Goal: Find specific page/section: Find specific page/section

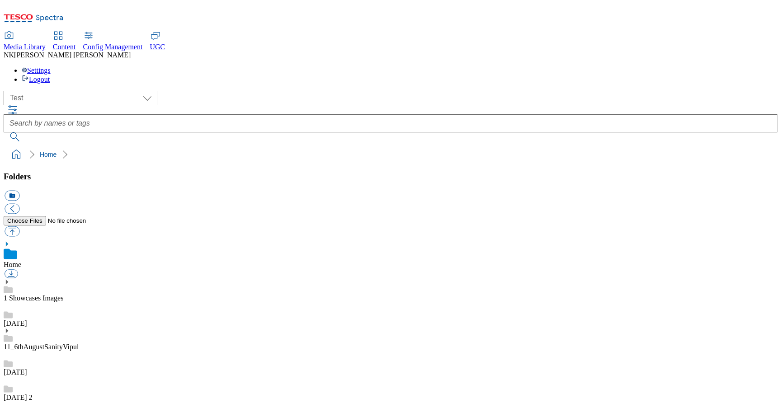
select select "flare-test"
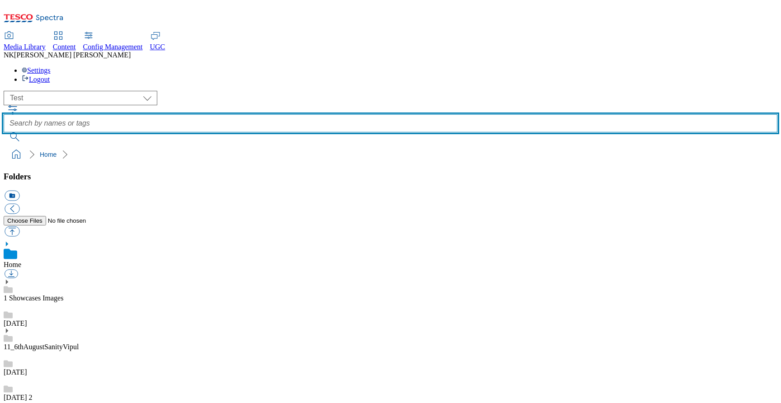
scroll to position [1, 0]
click at [320, 114] on input "text" at bounding box center [391, 123] width 774 height 18
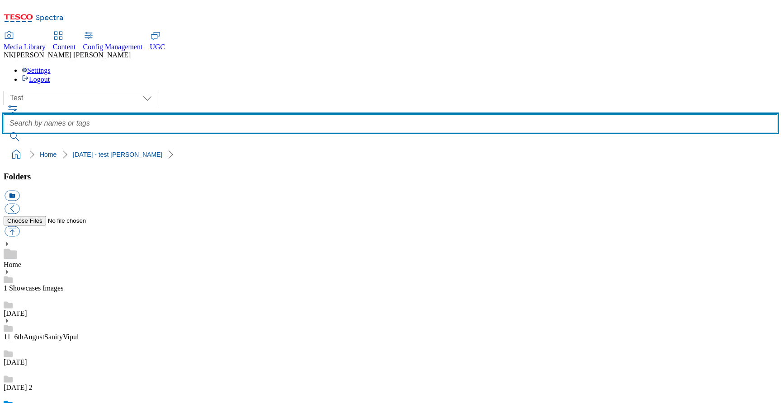
click at [336, 114] on input "text" at bounding box center [391, 123] width 774 height 18
click at [4, 132] on button "submit" at bounding box center [15, 136] width 23 height 9
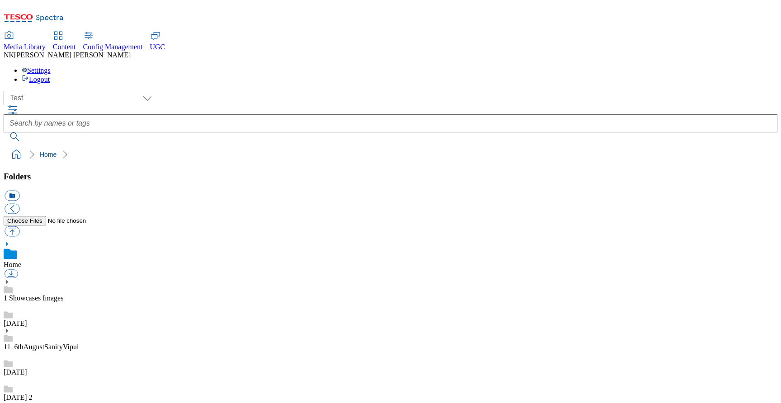
click at [200, 91] on div "( optional ) All all Clubcard Boost UK Clubcard Marketing Clubcard ROI clubcard…" at bounding box center [391, 98] width 774 height 14
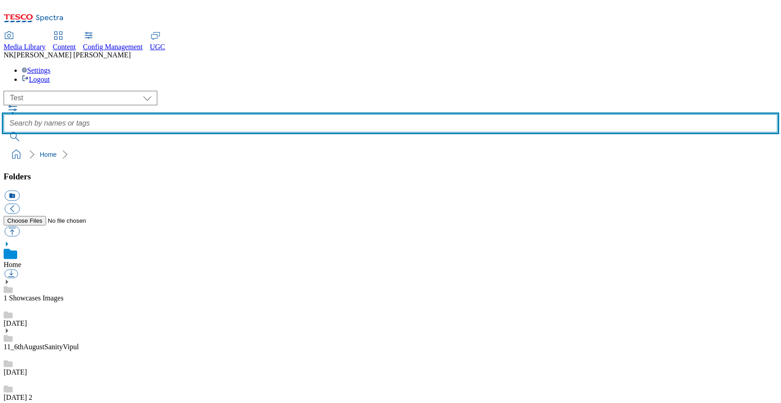
click at [336, 114] on input "text" at bounding box center [391, 123] width 774 height 18
click at [4, 132] on button "submit" at bounding box center [15, 136] width 23 height 9
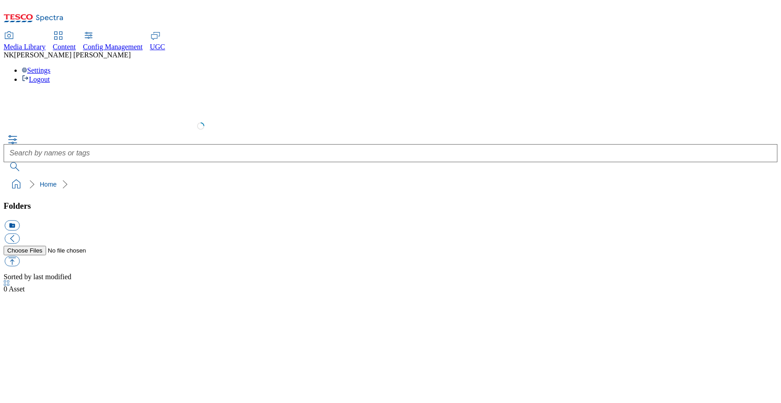
select select "flare-test"
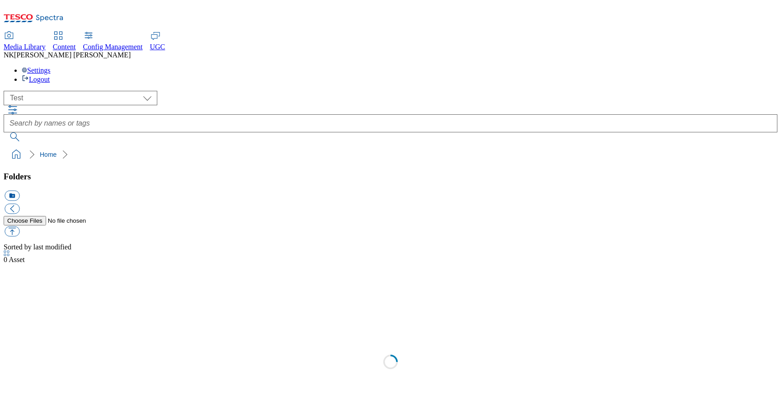
scroll to position [0, 0]
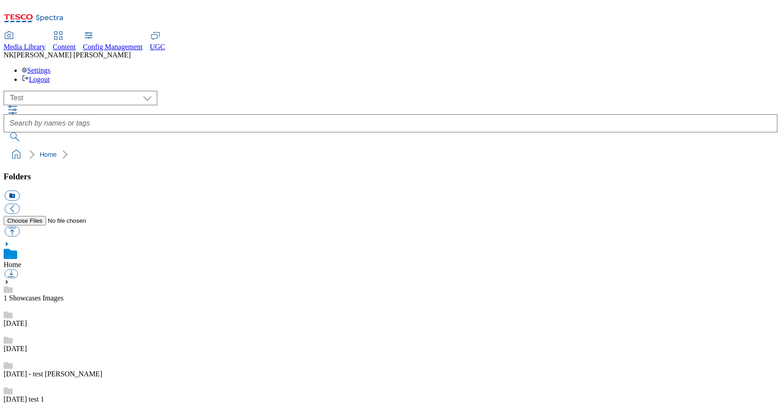
click at [415, 32] on div "Media Library Content Config Management UGC NK Nitish Kumar Settings Logout" at bounding box center [391, 58] width 774 height 52
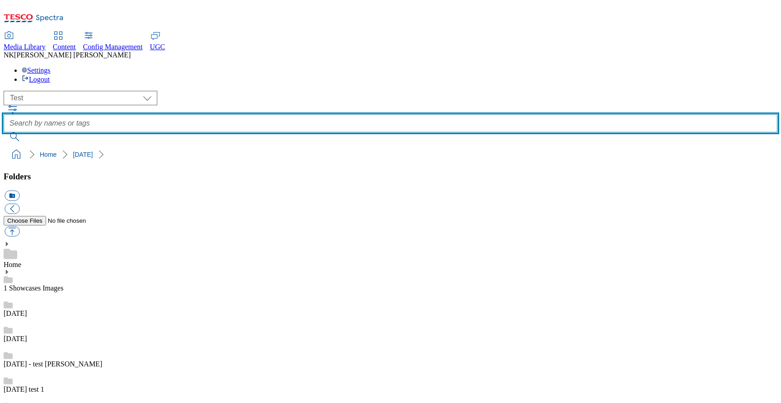
click at [351, 114] on input "text" at bounding box center [391, 123] width 774 height 18
click at [4, 132] on button "submit" at bounding box center [15, 136] width 23 height 9
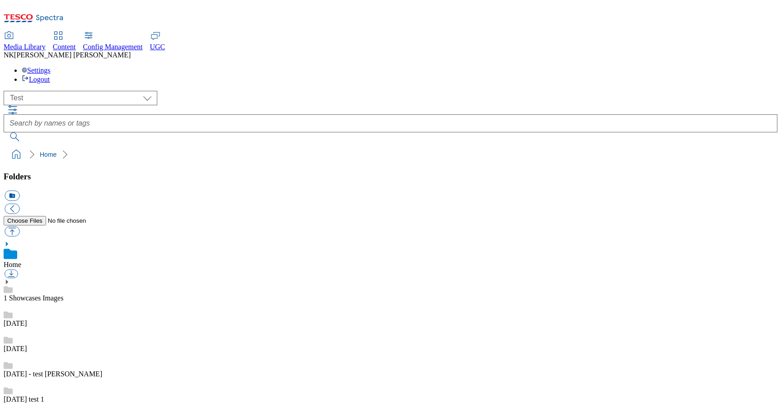
click at [18, 104] on icon "button" at bounding box center [12, 109] width 11 height 11
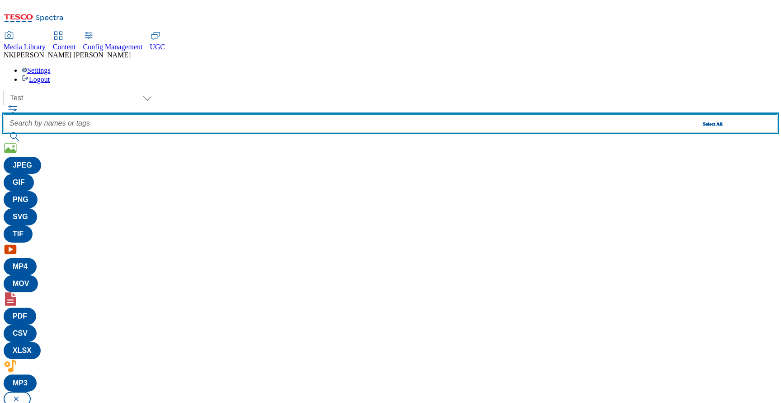
click at [308, 114] on input "text" at bounding box center [391, 123] width 774 height 18
type input "test\"
click at [4, 132] on button "submit" at bounding box center [15, 136] width 23 height 9
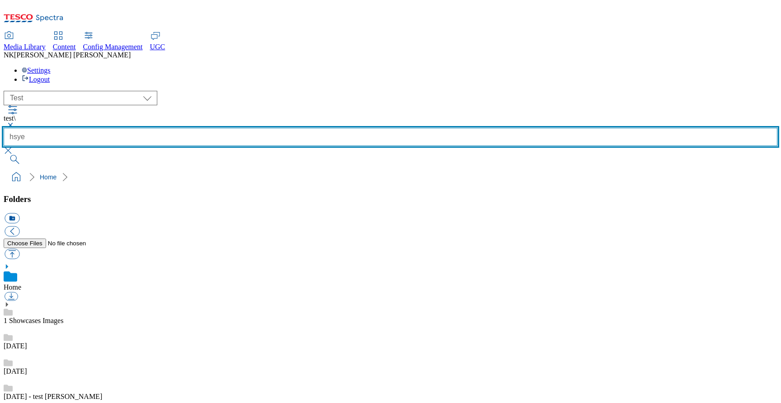
type input "hsye"
click at [4, 155] on button "submit" at bounding box center [15, 159] width 23 height 9
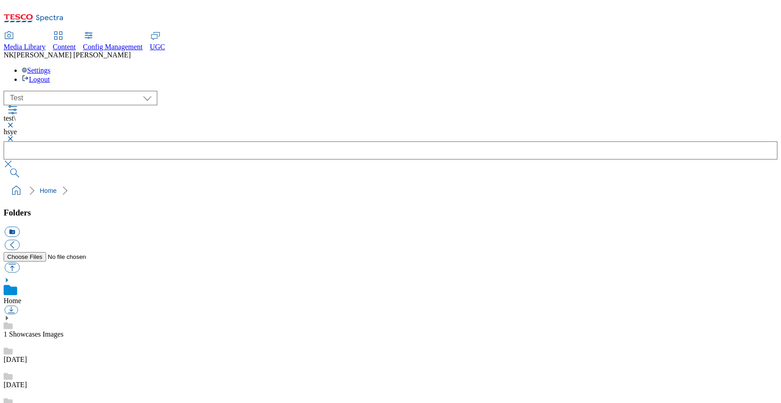
click at [198, 91] on div "( optional ) All all Clubcard Boost UK Clubcard Marketing Clubcard ROI clubcard…" at bounding box center [391, 98] width 774 height 14
